Goal: Task Accomplishment & Management: Use online tool/utility

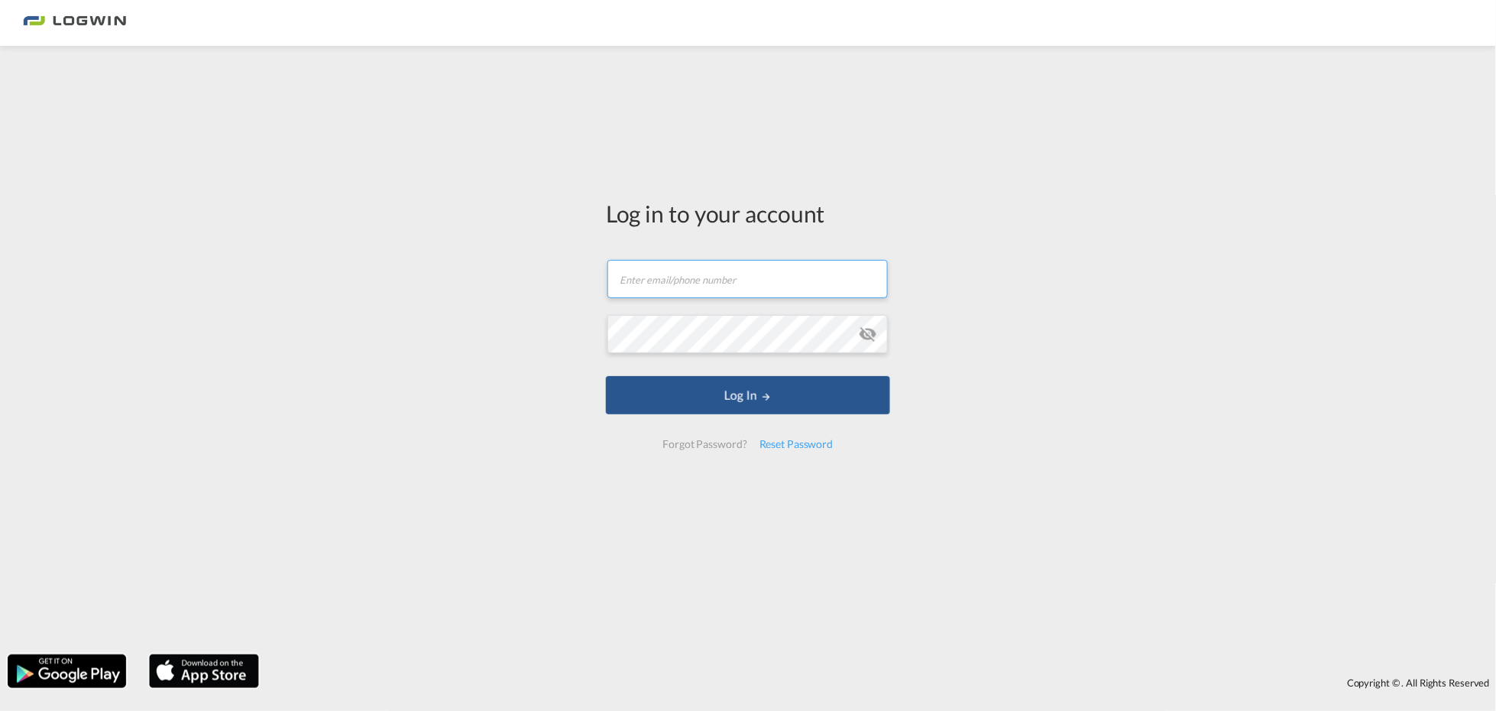
click at [665, 277] on input "text" at bounding box center [747, 279] width 280 height 38
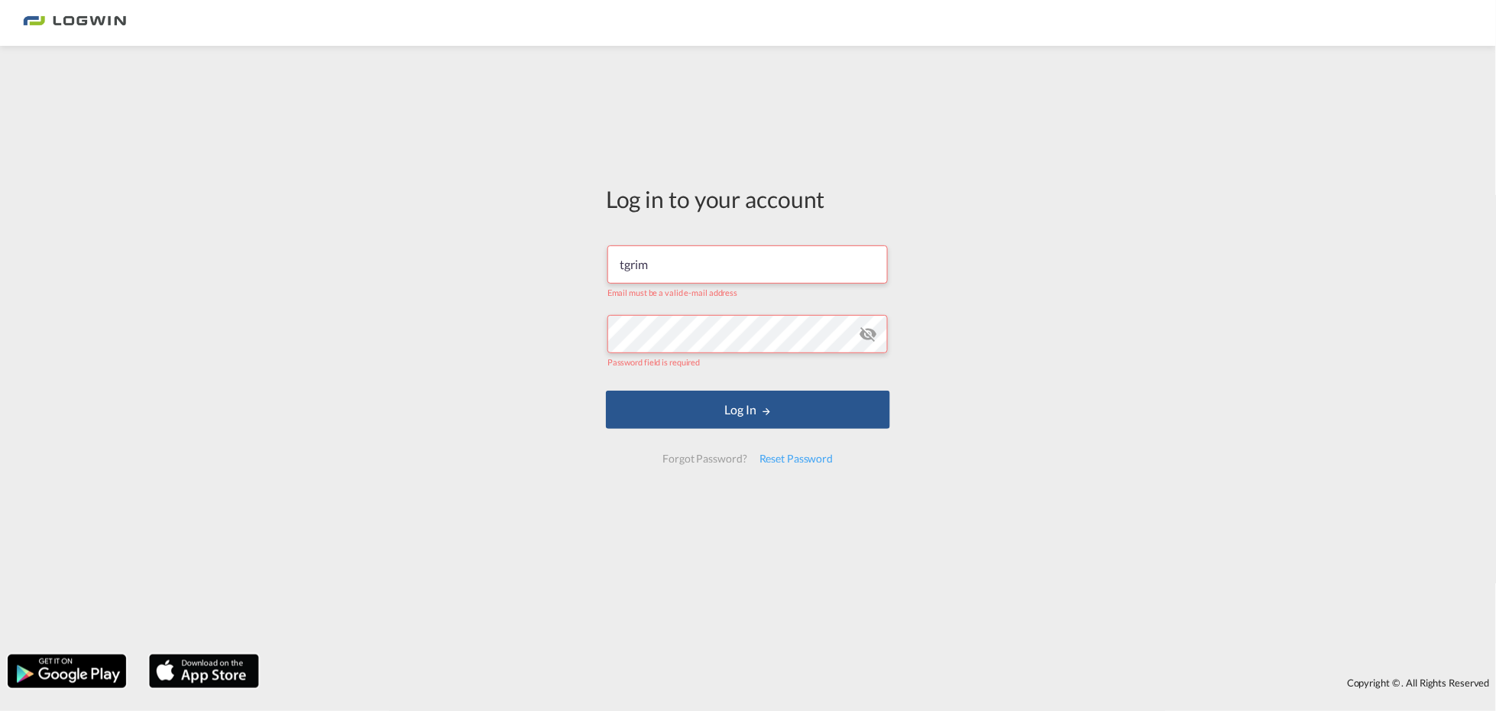
drag, startPoint x: 665, startPoint y: 273, endPoint x: 523, endPoint y: 248, distance: 143.5
click at [523, 248] on div "Log in to your account tgrim Email must be a valid e-mail address Password fiel…" at bounding box center [748, 349] width 1496 height 593
type input "[EMAIL_ADDRESS][PERSON_NAME][DOMAIN_NAME]"
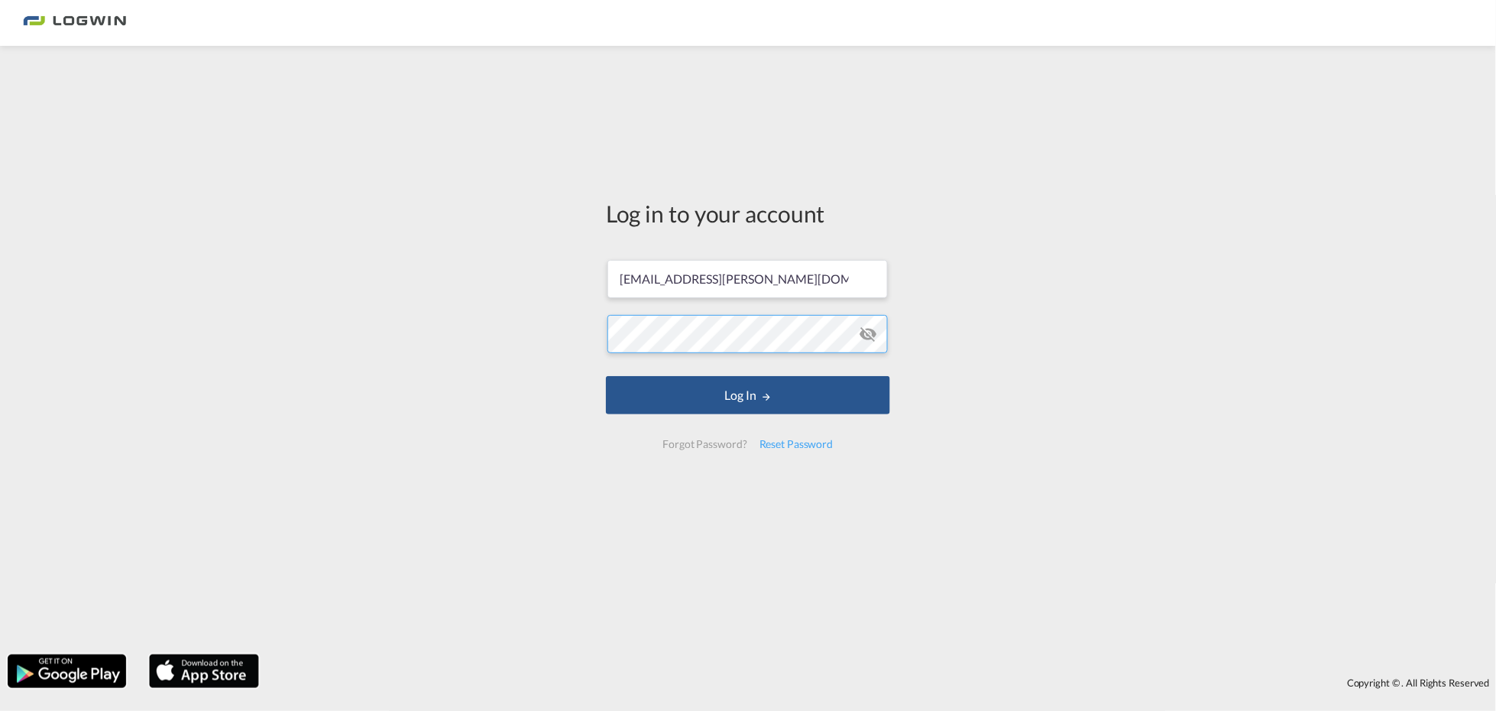
click at [606, 376] on button "Log In" at bounding box center [748, 395] width 284 height 38
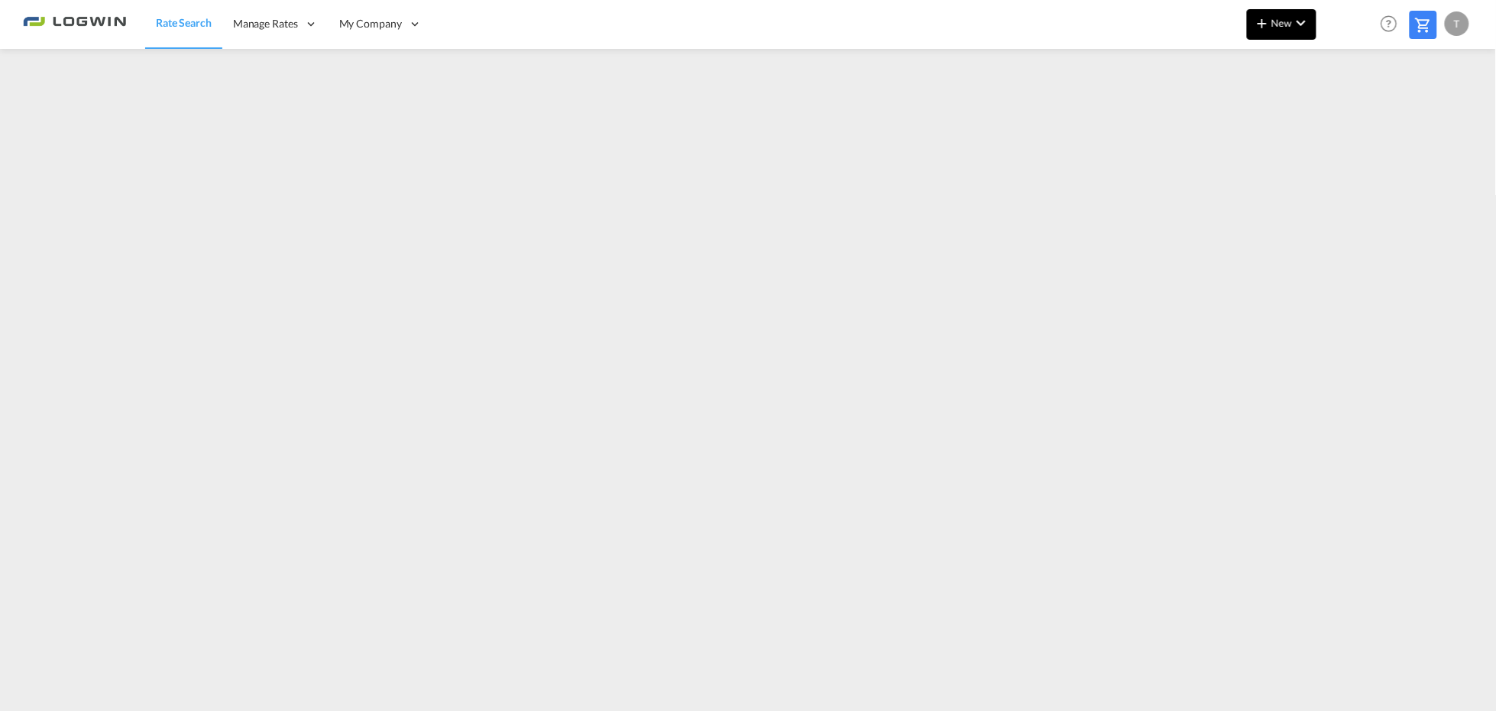
click at [1292, 28] on span "New" at bounding box center [1281, 23] width 57 height 12
click at [1341, 109] on span "Ratesheet" at bounding box center [1345, 114] width 17 height 31
click at [1291, 17] on span "New" at bounding box center [1281, 23] width 57 height 12
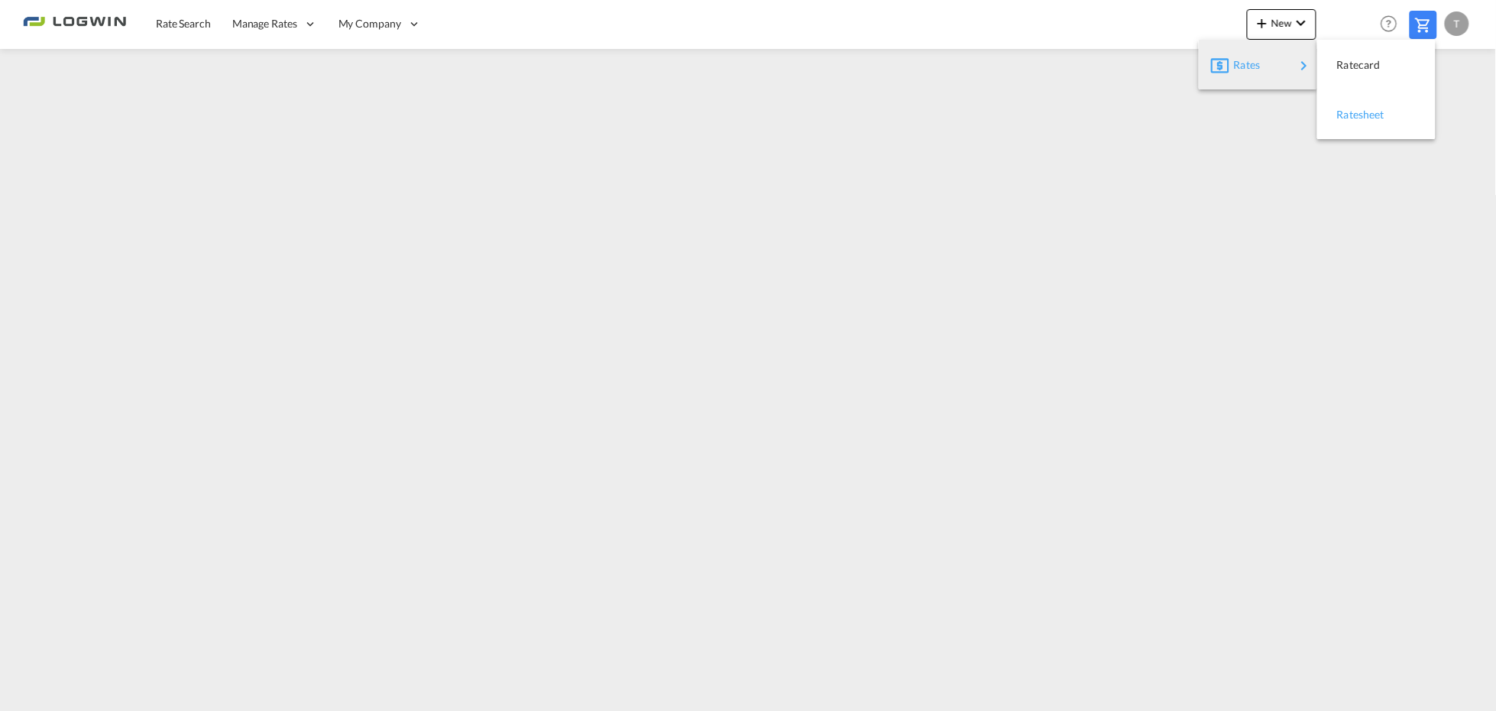
click at [1327, 111] on button "Ratesheet" at bounding box center [1376, 114] width 118 height 50
click at [1268, 23] on md-icon "icon-plus 400-fg" at bounding box center [1262, 23] width 18 height 18
click at [1350, 115] on span "Ratesheet" at bounding box center [1345, 114] width 17 height 31
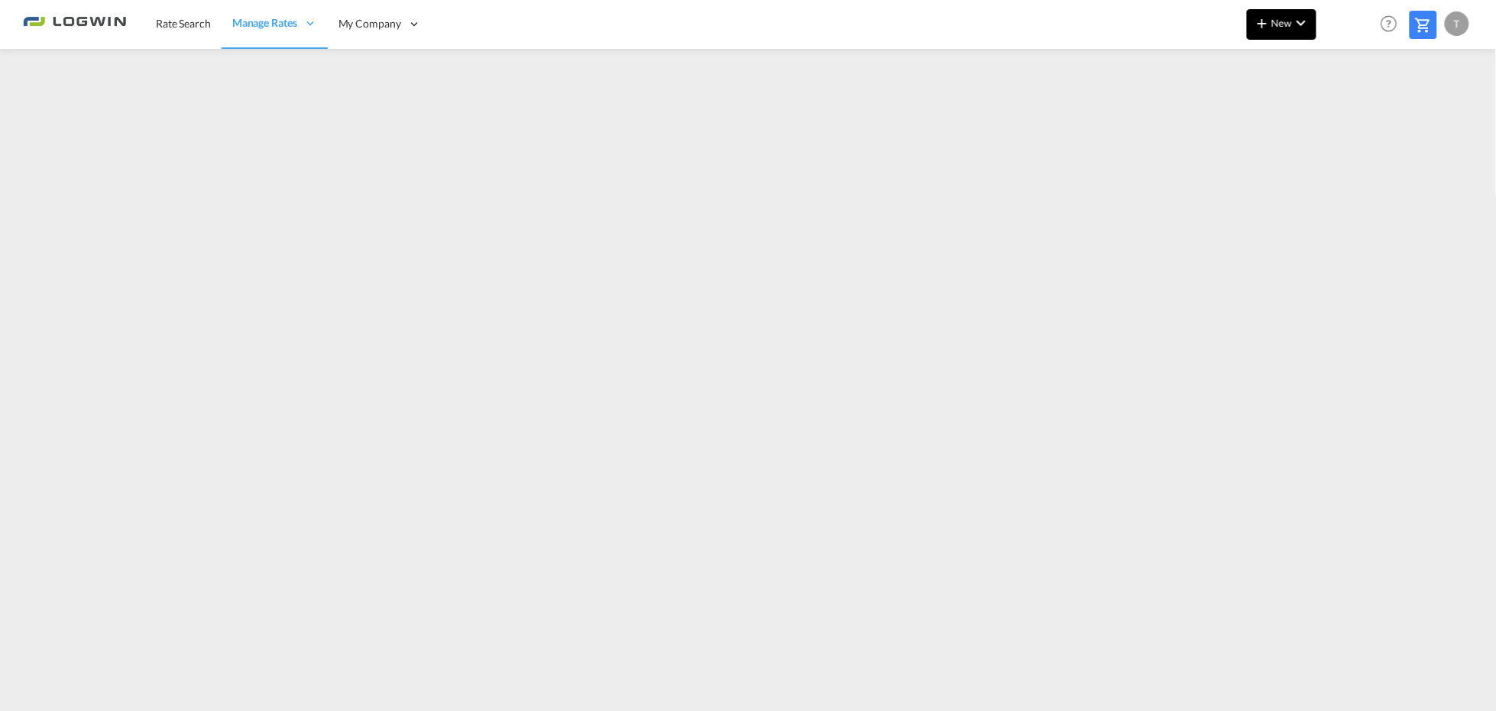
click at [1265, 36] on button "New" at bounding box center [1282, 24] width 70 height 31
click at [1350, 113] on span "Ratesheet" at bounding box center [1345, 114] width 17 height 31
drag, startPoint x: 1444, startPoint y: 14, endPoint x: 1442, endPoint y: 25, distance: 11.7
click at [1444, 14] on div "Help Resources Product Release T My Profile Logout" at bounding box center [1424, 23] width 97 height 47
click at [1449, 18] on div "T" at bounding box center [1457, 23] width 24 height 24
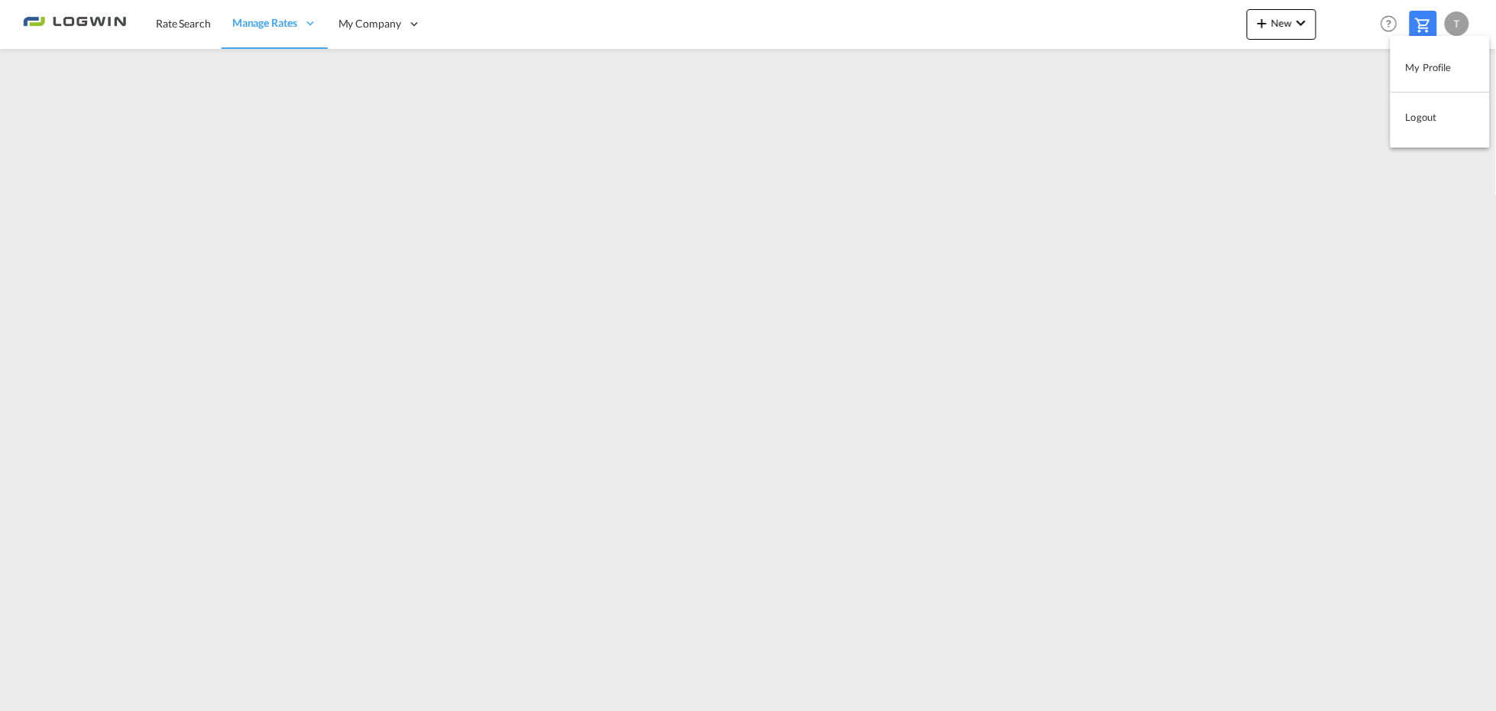
click at [1418, 113] on button "Logout" at bounding box center [1440, 117] width 99 height 31
